Goal: Feedback & Contribution: Leave review/rating

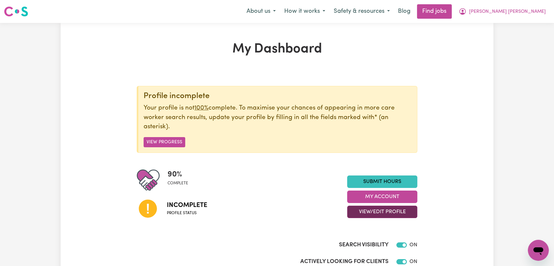
click at [387, 211] on button "View/Edit Profile" at bounding box center [382, 211] width 70 height 12
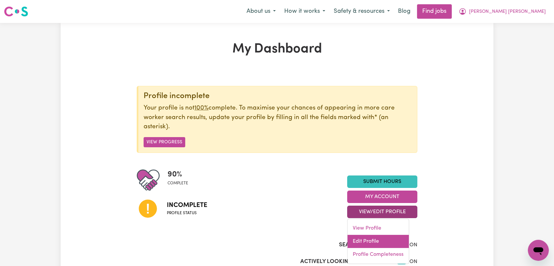
click at [377, 241] on link "Edit Profile" at bounding box center [377, 241] width 61 height 13
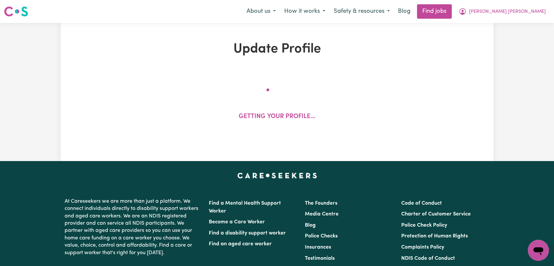
select select "female"
select select "Student Visa"
select select "Studying a healthcare related degree or qualification"
select select "43"
select select "50"
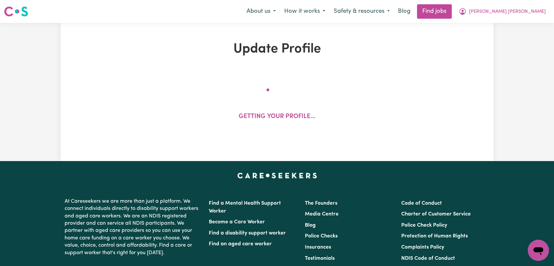
select select "55"
select select "70"
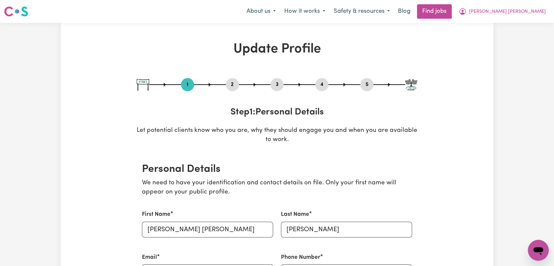
click at [233, 82] on button "2" at bounding box center [232, 84] width 13 height 9
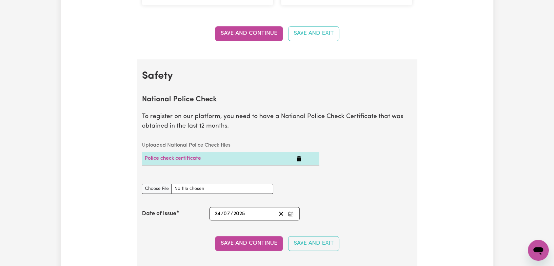
scroll to position [400, 0]
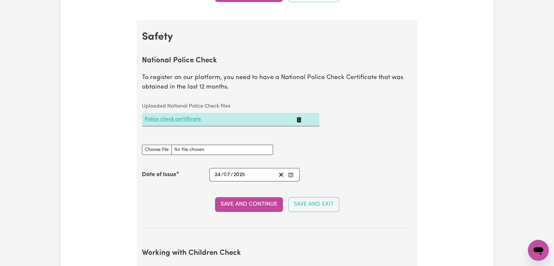
click at [184, 118] on link "Police check certificate" at bounding box center [172, 119] width 56 height 5
click at [156, 149] on input "National Police Check document" at bounding box center [207, 149] width 131 height 10
type input "C:\fakepath\Maria Alejandra Gonzalez Munoz - PC - 05JUN25--.pdf"
click at [294, 173] on button "Enter the Date of Issue of your National Police Check" at bounding box center [290, 174] width 9 height 9
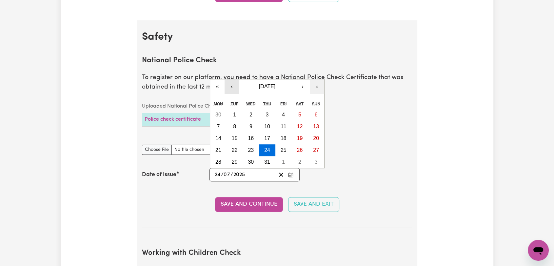
click at [232, 84] on button "‹" at bounding box center [231, 86] width 14 height 14
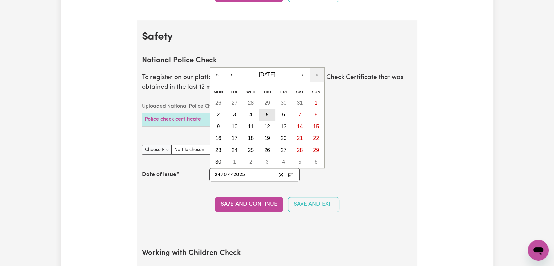
click at [269, 116] on button "5" at bounding box center [267, 115] width 16 height 12
type input "2025-06-05"
type input "5"
type input "6"
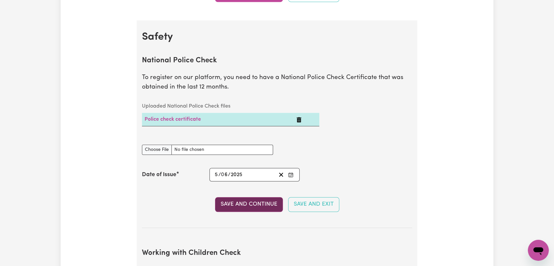
click at [259, 207] on button "Save and Continue" at bounding box center [249, 204] width 68 height 14
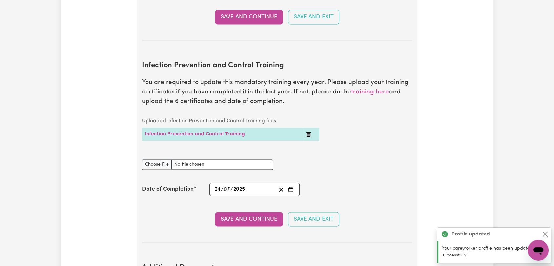
scroll to position [1032, 0]
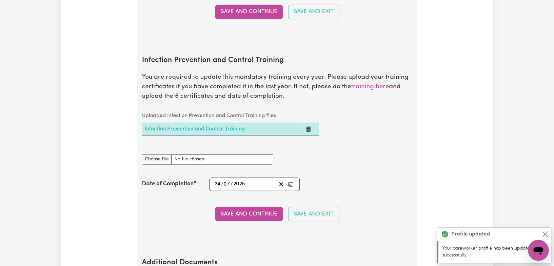
click at [195, 126] on link "Infection Prevention and Control Training" at bounding box center [194, 128] width 100 height 5
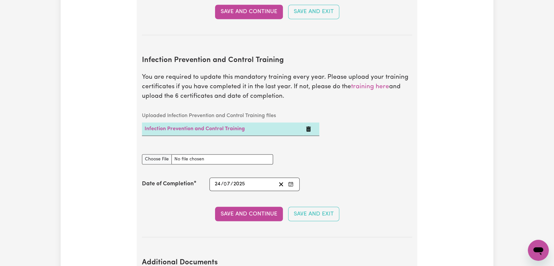
click at [309, 126] on icon "Delete Infection Prevention and Control Training" at bounding box center [308, 128] width 5 height 5
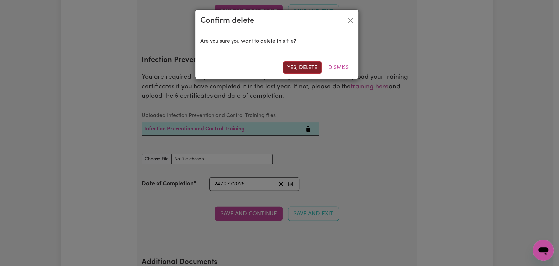
click at [307, 68] on button "Yes, delete" at bounding box center [302, 67] width 39 height 12
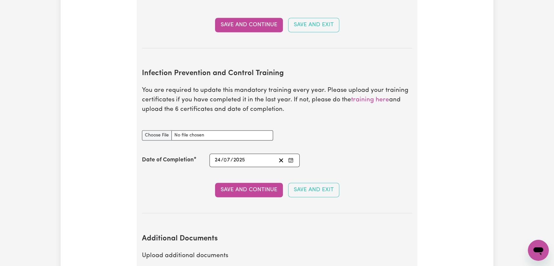
scroll to position [1019, 0]
click at [153, 130] on input "Infection Prevention and Control Training document" at bounding box center [207, 135] width 131 height 10
type input "C:\fakepath\Maria Alejandra Gonzalez Munoz - Infection Prevention & Control - 2…"
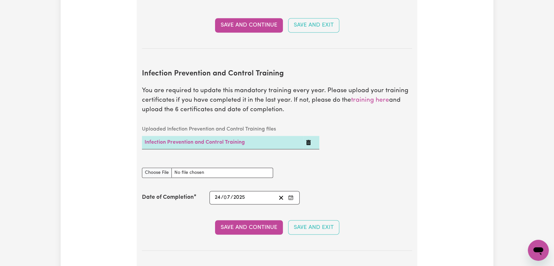
click at [289, 195] on icon "Enter the Date of Completion of your Infection Prevention and Control Training" at bounding box center [290, 197] width 5 height 5
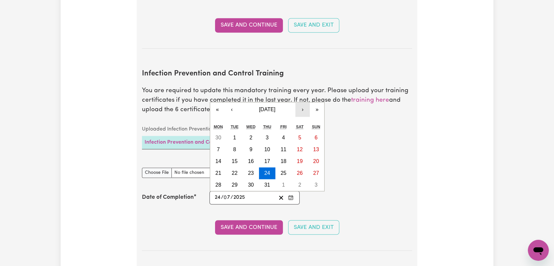
click at [300, 102] on button "›" at bounding box center [302, 109] width 14 height 14
click at [284, 182] on abbr "29" at bounding box center [283, 185] width 6 height 6
type input "2025-08-29"
type input "29"
type input "8"
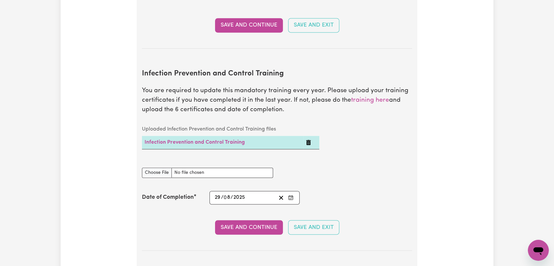
click at [261, 225] on section "Infection Prevention and Control Training You are required to update this manda…" at bounding box center [277, 154] width 270 height 191
click at [259, 220] on button "Save and Continue" at bounding box center [249, 227] width 68 height 14
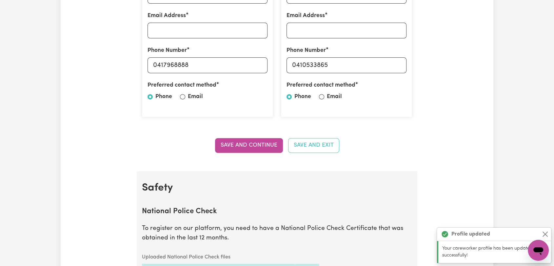
scroll to position [0, 0]
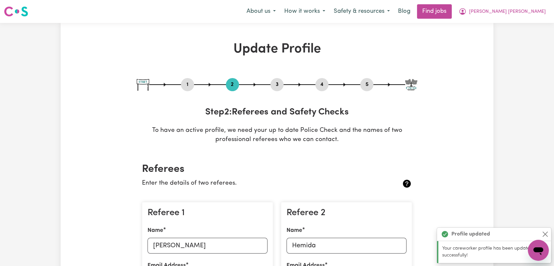
click at [282, 84] on button "3" at bounding box center [276, 84] width 13 height 9
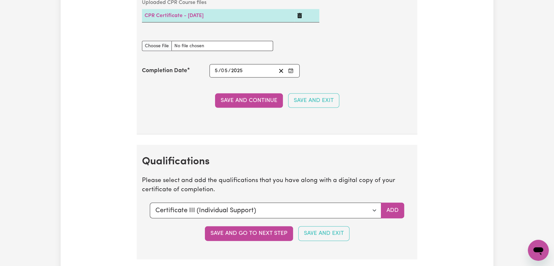
scroll to position [1492, 0]
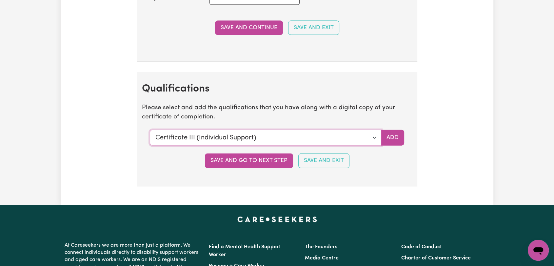
click at [372, 134] on select "Select a qualification to add... Certificate III (Individual Support) Certifica…" at bounding box center [265, 138] width 231 height 16
select select "Manual Handling"
click at [150, 130] on select "Select a qualification to add... Certificate III (Individual Support) Certifica…" at bounding box center [265, 138] width 231 height 16
click at [390, 130] on button "Add" at bounding box center [392, 138] width 23 height 16
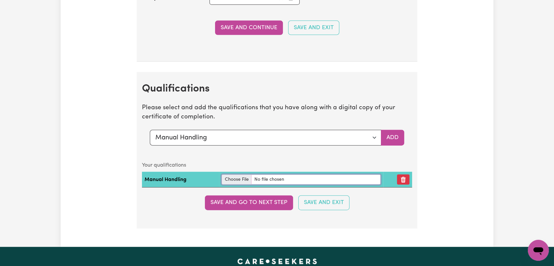
click at [236, 179] on input "file" at bounding box center [300, 179] width 159 height 10
type input "C:\fakepath\Maria Alejandra Gonzalez Munoz - Manual Handling Cetificate.pdf"
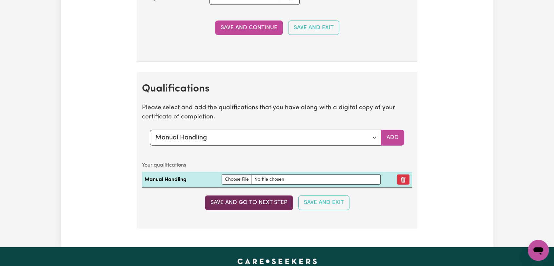
click at [270, 201] on button "Save and go to next step" at bounding box center [249, 202] width 88 height 14
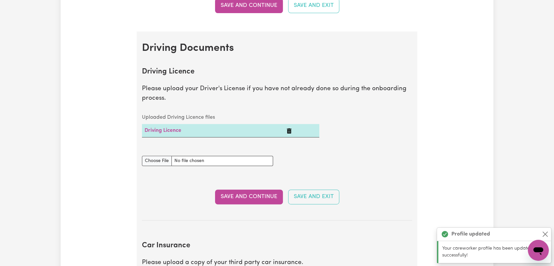
scroll to position [254, 0]
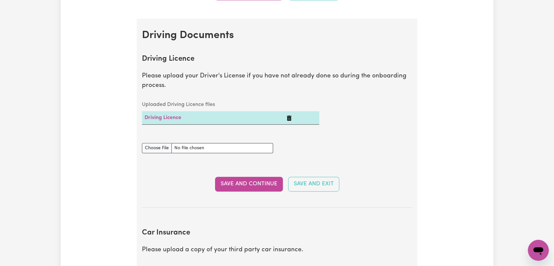
click at [291, 116] on icon "Delete Driving Licence" at bounding box center [289, 117] width 5 height 5
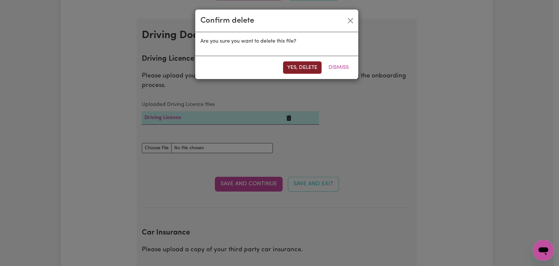
click at [302, 69] on button "Yes, delete" at bounding box center [302, 67] width 39 height 12
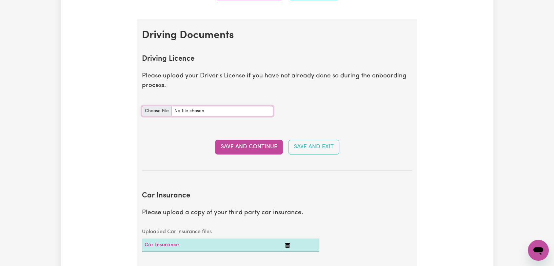
click at [162, 108] on input "Driving Licence document" at bounding box center [207, 111] width 131 height 10
type input "C:\fakepath\Maria Alejandra Gonzalez Munoz - DL AU ---.pdf"
click at [251, 147] on button "Save and Continue" at bounding box center [249, 147] width 68 height 14
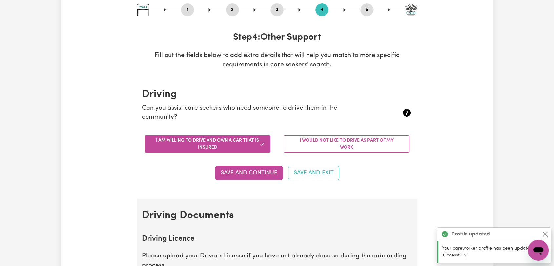
scroll to position [0, 0]
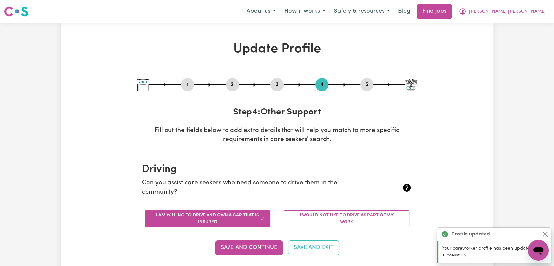
click at [364, 87] on button "5" at bounding box center [366, 84] width 13 height 9
select select "I am providing services by being employed by an organisation"
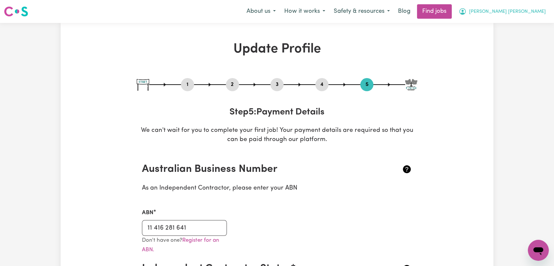
click at [522, 16] on button "Maria Alejandra" at bounding box center [502, 12] width 96 height 14
click at [514, 50] on link "Logout" at bounding box center [524, 50] width 52 height 12
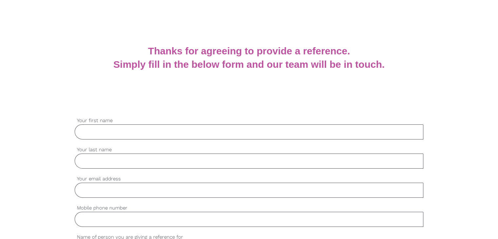
scroll to position [98, 0]
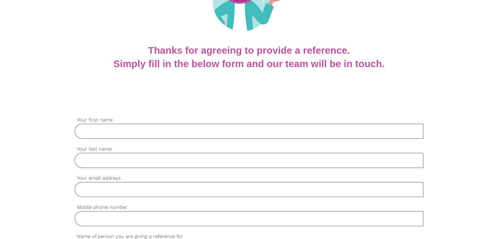
click at [122, 190] on input "Your email address" at bounding box center [249, 189] width 349 height 15
paste input "[EMAIL_ADDRESS][DOMAIN_NAME]"
type input "[EMAIL_ADDRESS][DOMAIN_NAME]"
click at [197, 134] on input "Your first name" at bounding box center [249, 131] width 349 height 15
paste input "Ravindu"
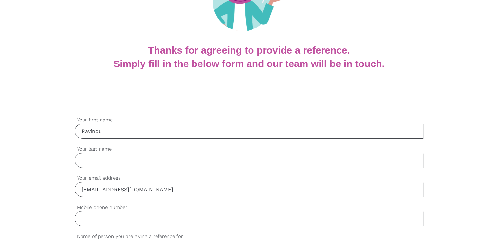
type input "Ravindu"
click at [157, 163] on input "Your last name" at bounding box center [249, 160] width 349 height 15
paste input "Mahagamage"
type input "Mahagamage"
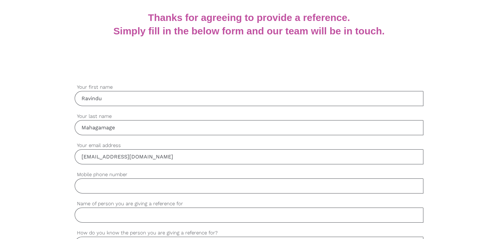
click at [120, 185] on input "Mobile phone number" at bounding box center [249, 185] width 349 height 15
paste input "420495397"
type input "420495397"
click at [109, 215] on input "Name of person you are giving a reference for" at bounding box center [249, 215] width 349 height 15
paste input "Pamoda Karunarathne"
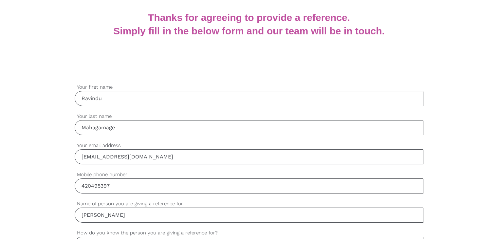
scroll to position [164, 0]
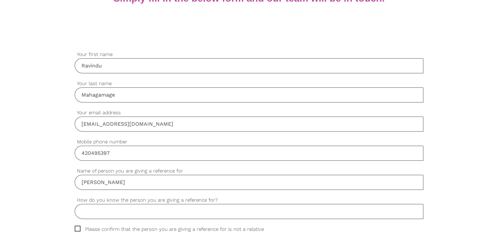
type input "Pamoda Karunarathne"
click at [119, 212] on input "How do you know the person you are giving a reference for?" at bounding box center [249, 211] width 349 height 15
paste input "Colleague"
type input "Colleague"
click at [76, 227] on span "Please confirm that the person you are giving a reference for is not a relative" at bounding box center [176, 230] width 202 height 8
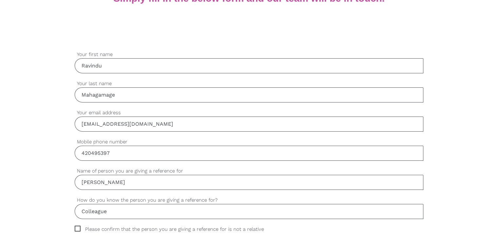
click at [76, 227] on input "Please confirm that the person you are giving a reference for is not a relative" at bounding box center [77, 228] width 4 height 4
checkbox input "true"
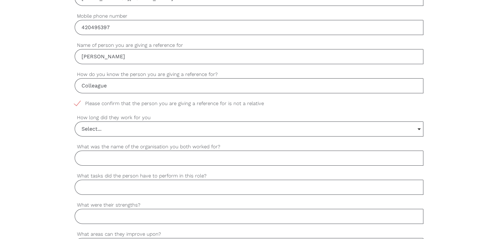
scroll to position [295, 0]
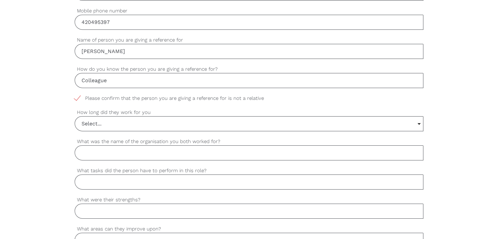
click at [191, 153] on input "What was the name of the organisation you both worked for?" at bounding box center [249, 152] width 349 height 15
paste input "Homage Care"
type input "Homage Care"
click at [98, 125] on input "Select..." at bounding box center [249, 124] width 348 height 14
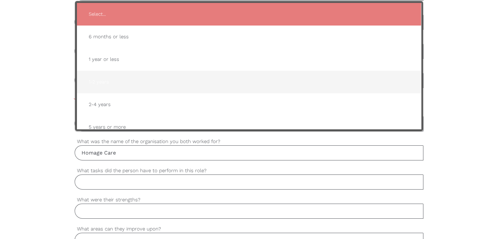
click at [122, 74] on span "1-2 years" at bounding box center [249, 82] width 331 height 16
type input "1-2 years"
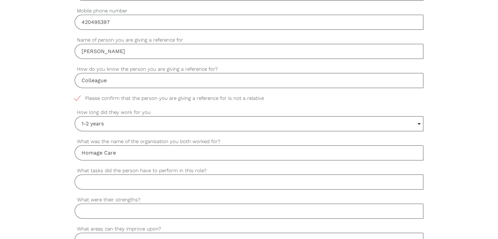
drag, startPoint x: 164, startPoint y: 180, endPoint x: 58, endPoint y: 95, distance: 135.5
click at [164, 180] on input "What tasks did the person have to perform in this role?" at bounding box center [249, 182] width 349 height 15
paste input "Worked as a support worker"
type input "Worked as a support worker"
drag, startPoint x: 134, startPoint y: 208, endPoint x: 138, endPoint y: 209, distance: 3.3
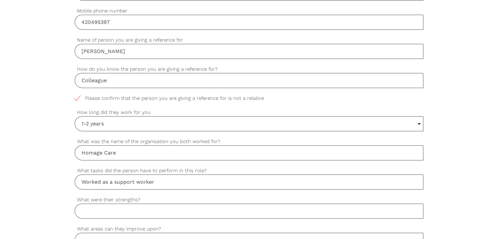
click at [134, 209] on input "What were their strengths?" at bounding box center [249, 211] width 349 height 15
paste input "Time management, punctuality, attention to details"
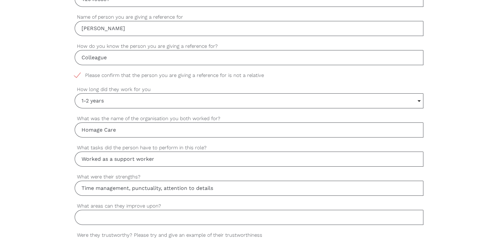
scroll to position [360, 0]
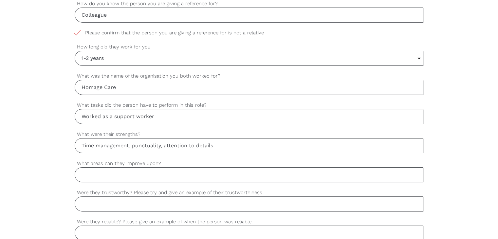
type input "Time management, punctuality, attention to details"
click at [133, 173] on input "What areas can they improve upon?" at bounding box center [249, 174] width 349 height 15
type input "Not at all"
click at [126, 205] on input "Were they trustworthy? Please try and give an example of their trustworthiness" at bounding box center [249, 204] width 349 height 15
paste input "Yes, Pamoda was very trustworthy. She always respected confidentiality and hand…"
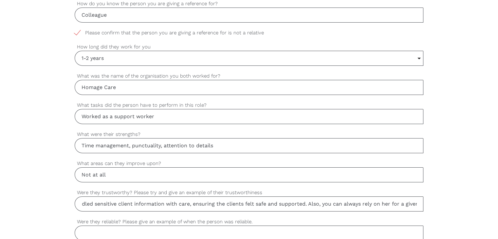
scroll to position [0, 415]
drag, startPoint x: 97, startPoint y: 209, endPoint x: 490, endPoint y: 187, distance: 394.0
click at [490, 187] on div "settings Ravindu Your first name settings Mahagamage Your last name settings ma…" at bounding box center [249, 148] width 498 height 615
type input "Yes, Pamoda was very trustworthy. She always respected confidentiality and hand…"
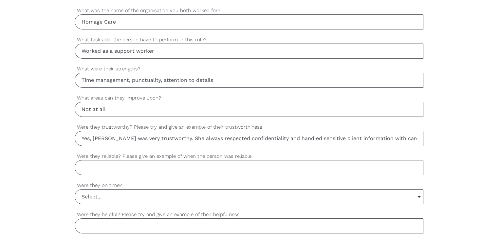
click at [121, 164] on input "Were they reliable? Please give an example of when the person was reliable." at bounding box center [249, 167] width 349 height 15
paste input "Yes, she was reliable. Pamoda always arrived on time for shifts, completed her …"
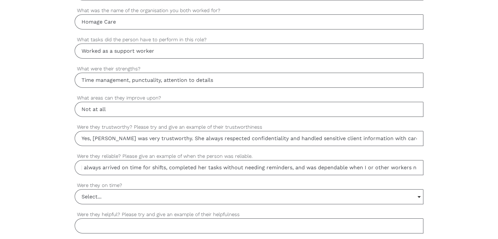
scroll to position [0, 130]
drag, startPoint x: 121, startPoint y: 164, endPoint x: 443, endPoint y: 165, distance: 322.3
click at [443, 165] on div "settings Ravindu Your first name settings Mahagamage Your last name settings ma…" at bounding box center [249, 83] width 498 height 615
type input "Yes, she was reliable. Pamoda always arrived on time for shifts, completed her …"
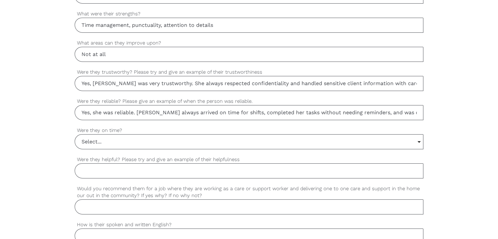
scroll to position [491, 0]
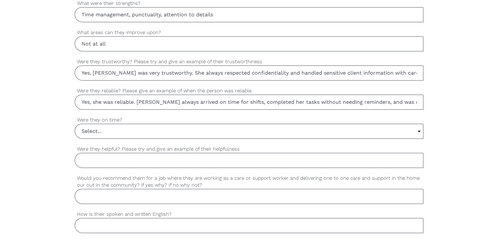
click at [119, 160] on input "Were they helpful? Please try and give an example of their helpfulness" at bounding box center [249, 160] width 349 height 15
paste input "Yes, Pamoda was very helpful. She often went out of her way to assist me during…"
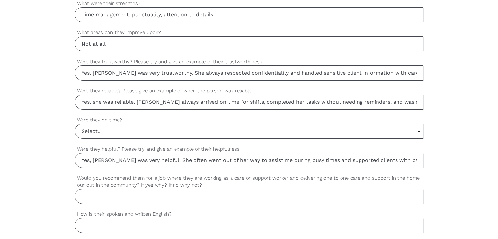
scroll to position [0, 125]
drag, startPoint x: 36, startPoint y: 172, endPoint x: 429, endPoint y: 171, distance: 393.4
click at [429, 171] on div "settings Ravindu Your first name settings Mahagamage Your last name settings ma…" at bounding box center [249, 17] width 498 height 615
type input "Yes, Pamoda was very helpful. She often went out of her way to assist me during…"
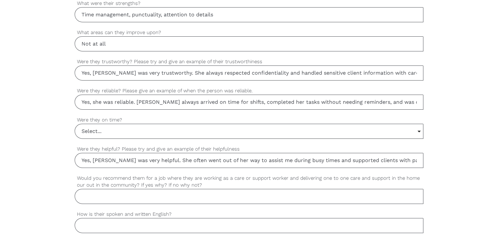
click at [95, 129] on input "Select..." at bounding box center [249, 131] width 348 height 14
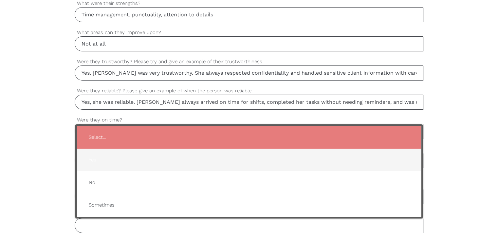
click at [104, 158] on span "Yes" at bounding box center [249, 160] width 331 height 16
type input "Yes"
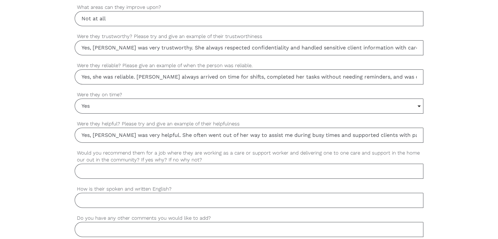
scroll to position [557, 0]
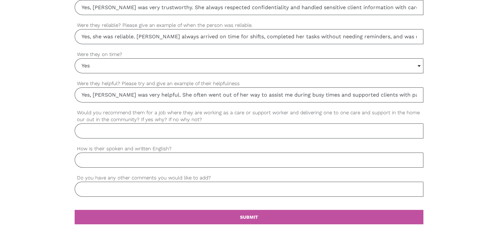
click at [139, 127] on input "Would you recommend them for a job where they are working as a care or support …" at bounding box center [249, 130] width 349 height 15
paste input "Yes, I would highly recommend Pamoda. She has the right skills and attitude for…"
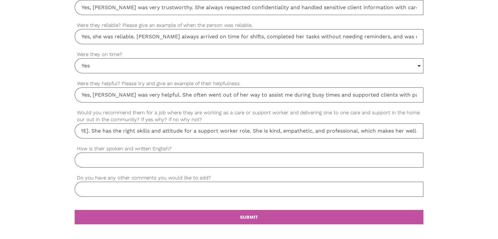
scroll to position [0, 348]
drag, startPoint x: 86, startPoint y: 130, endPoint x: 448, endPoint y: 141, distance: 362.1
type input "Yes, I would highly recommend Pamoda. She has the right skills and attitude for…"
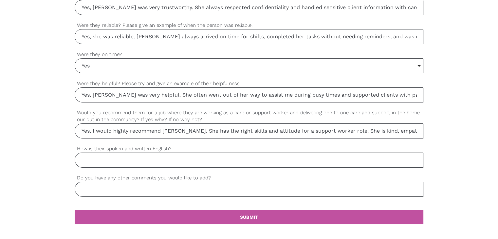
click at [153, 159] on input "How is their spoken and written English?" at bounding box center [249, 160] width 349 height 15
click at [103, 165] on input "How is their spoken and written English?" at bounding box center [249, 160] width 349 height 15
paste input "Very good"
type input "Very good"
click at [100, 182] on input "Do you have any other comments you would like to add?" at bounding box center [249, 189] width 349 height 15
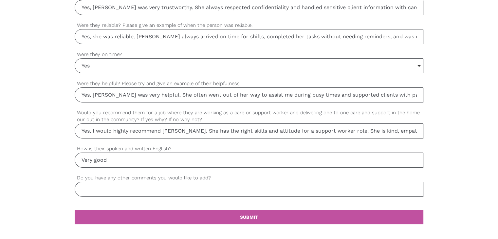
paste input "She is a very good and reliable and kind peraon"
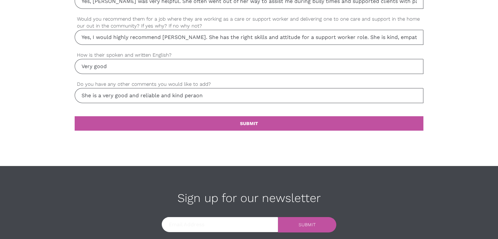
scroll to position [655, 0]
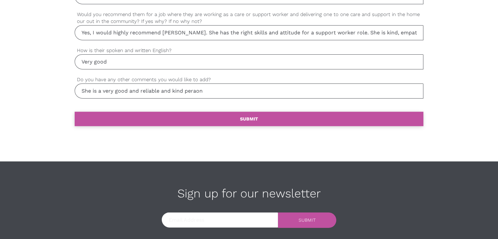
type input "She is a very good and reliable and kind peraon"
click at [216, 114] on link "settings SUBMIT" at bounding box center [249, 119] width 349 height 14
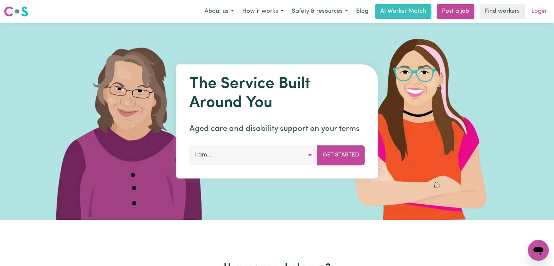
click at [531, 9] on link "Login" at bounding box center [538, 11] width 23 height 14
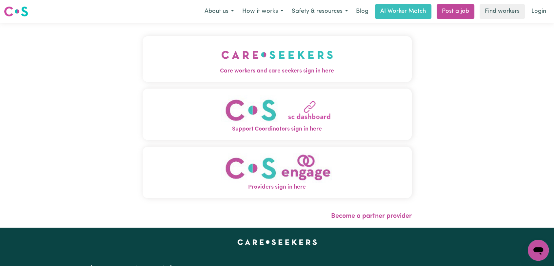
click at [264, 54] on img "Care workers and care seekers sign in here" at bounding box center [277, 55] width 112 height 24
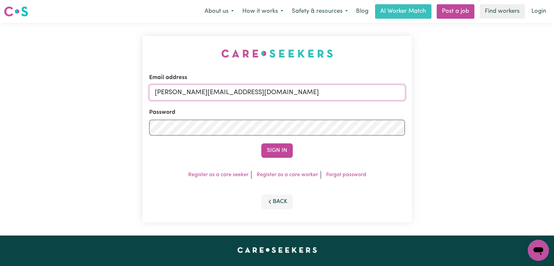
click at [291, 92] on input "[PERSON_NAME][EMAIL_ADDRESS][DOMAIN_NAME]" at bounding box center [277, 93] width 256 height 16
click at [247, 91] on input "[PERSON_NAME][EMAIL_ADDRESS][DOMAIN_NAME]" at bounding box center [277, 93] width 256 height 16
drag, startPoint x: 188, startPoint y: 92, endPoint x: 281, endPoint y: 94, distance: 93.0
click at [281, 94] on input "Superuser~[EMAIL_ADDRESS][DOMAIN_NAME]" at bounding box center [277, 93] width 256 height 16
type input "Superuser~[EMAIL_ADDRESS][DOMAIN_NAME]"
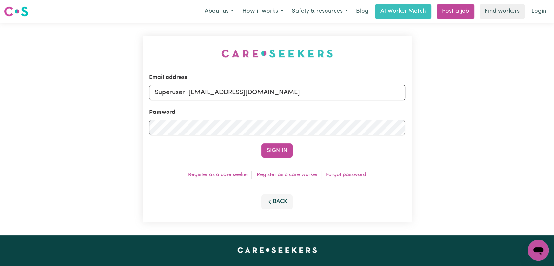
click at [276, 150] on button "Sign In" at bounding box center [276, 150] width 31 height 14
